Goal: Task Accomplishment & Management: Use online tool/utility

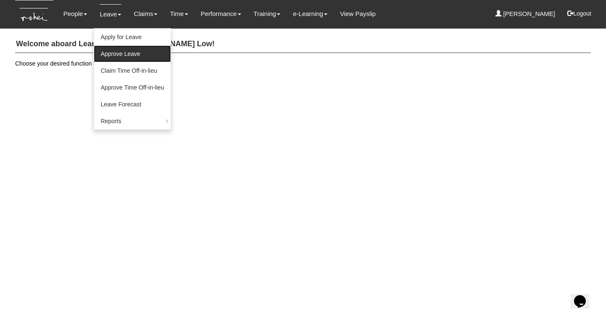
click at [108, 50] on link "Approve Leave" at bounding box center [132, 53] width 77 height 17
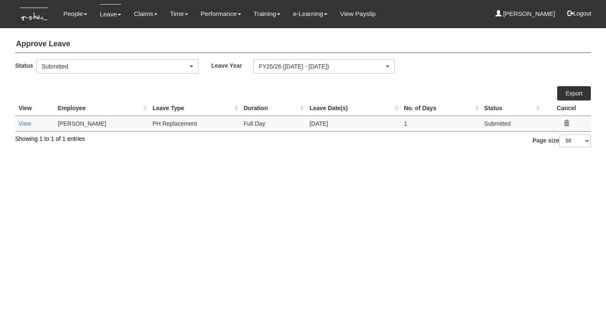
select select "50"
click at [194, 156] on html "Toggle navigation People Personal Information Staff Directory Leave Apply for L…" at bounding box center [303, 78] width 606 height 156
click at [24, 124] on link "View" at bounding box center [25, 123] width 13 height 7
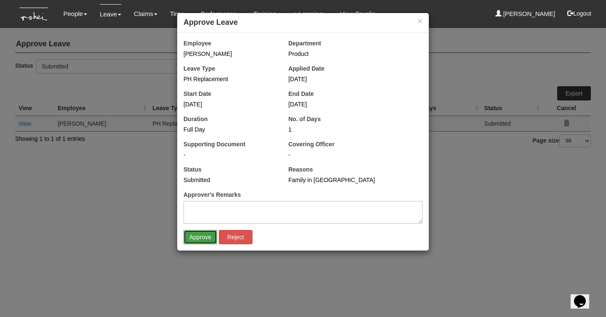
click at [198, 236] on input "Approve" at bounding box center [200, 237] width 34 height 14
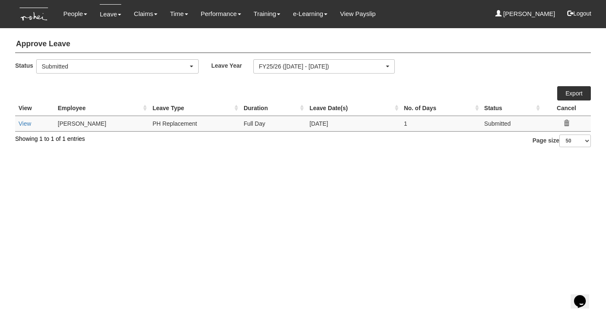
select select "50"
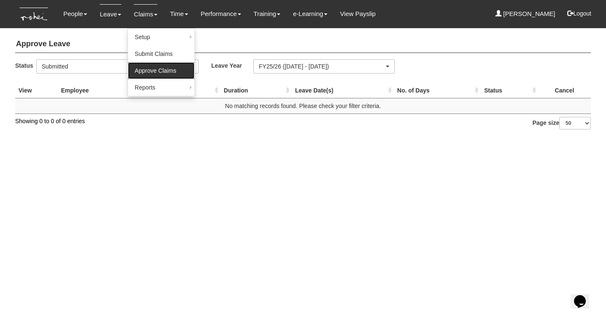
click at [146, 72] on link "Approve Claims" at bounding box center [161, 70] width 66 height 17
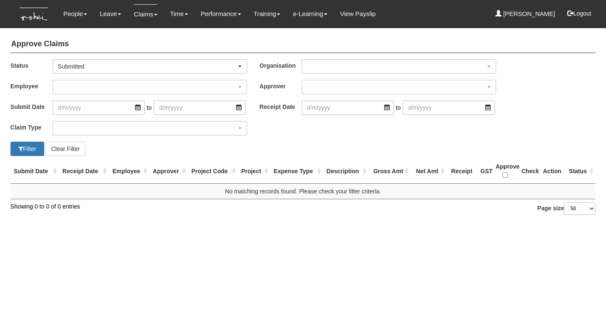
select select "50"
